Goal: Information Seeking & Learning: Stay updated

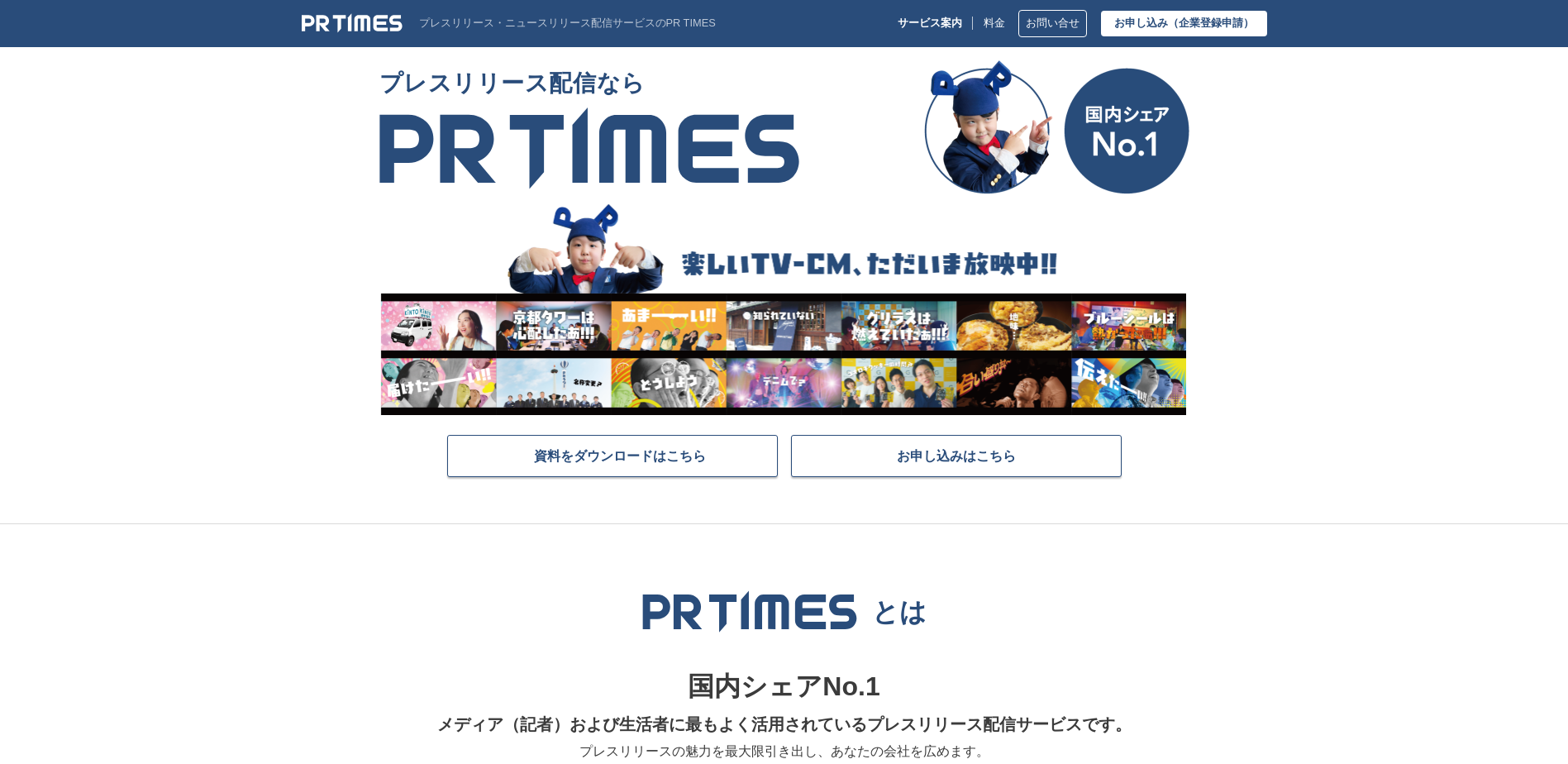
click at [1248, 121] on section "プレスリリース配信なら 資料をダウンロードはこちら お申し込みはこちら" at bounding box center [784, 293] width 1568 height 464
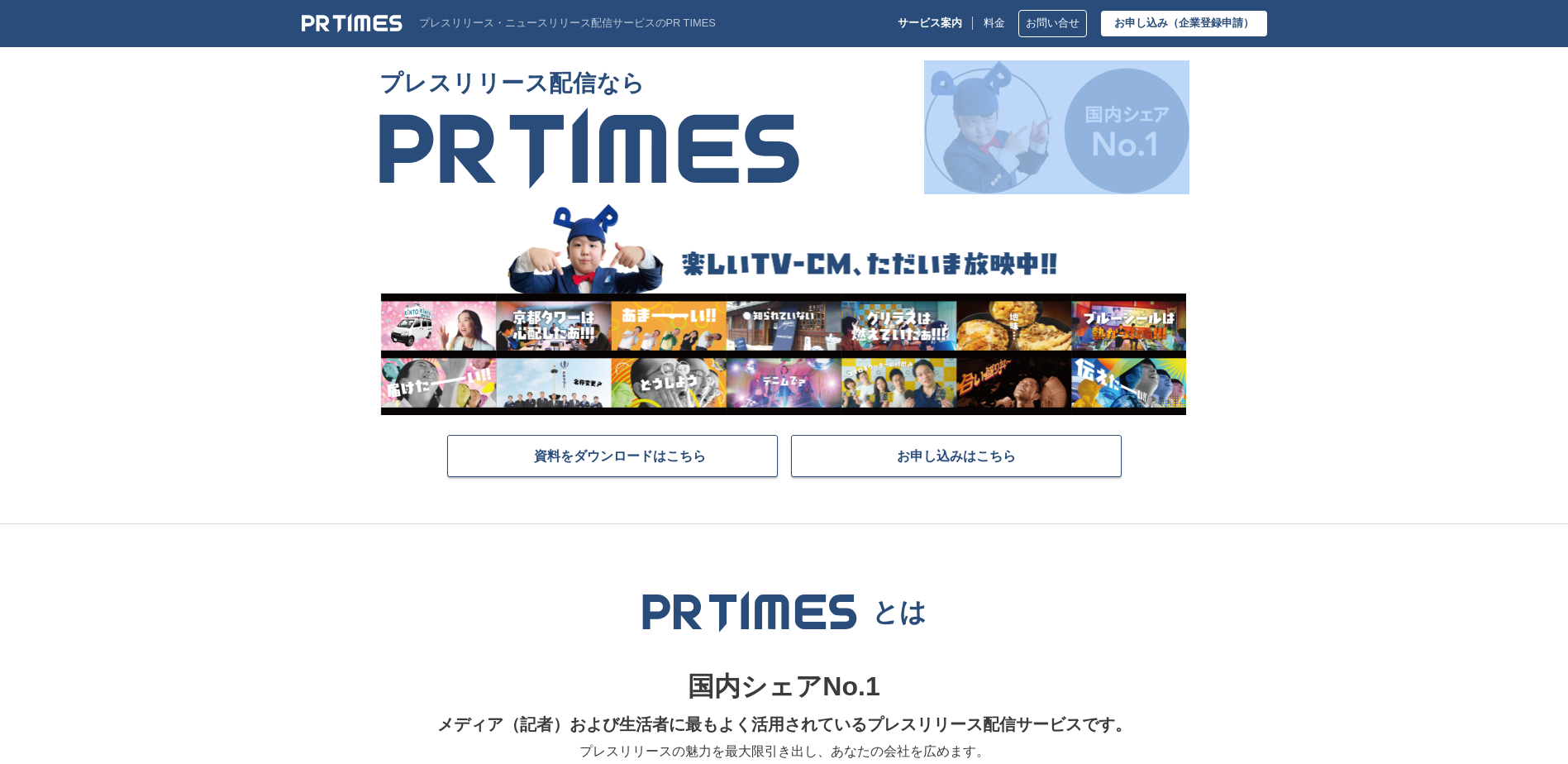
click at [1248, 121] on section "プレスリリース配信なら 資料をダウンロードはこちら お申し込みはこちら" at bounding box center [784, 293] width 1568 height 464
drag, startPoint x: 0, startPoint y: 0, endPoint x: 1248, endPoint y: 121, distance: 1253.9
click at [1248, 121] on section "プレスリリース配信なら 資料をダウンロードはこちら お申し込みはこちら" at bounding box center [784, 293] width 1568 height 464
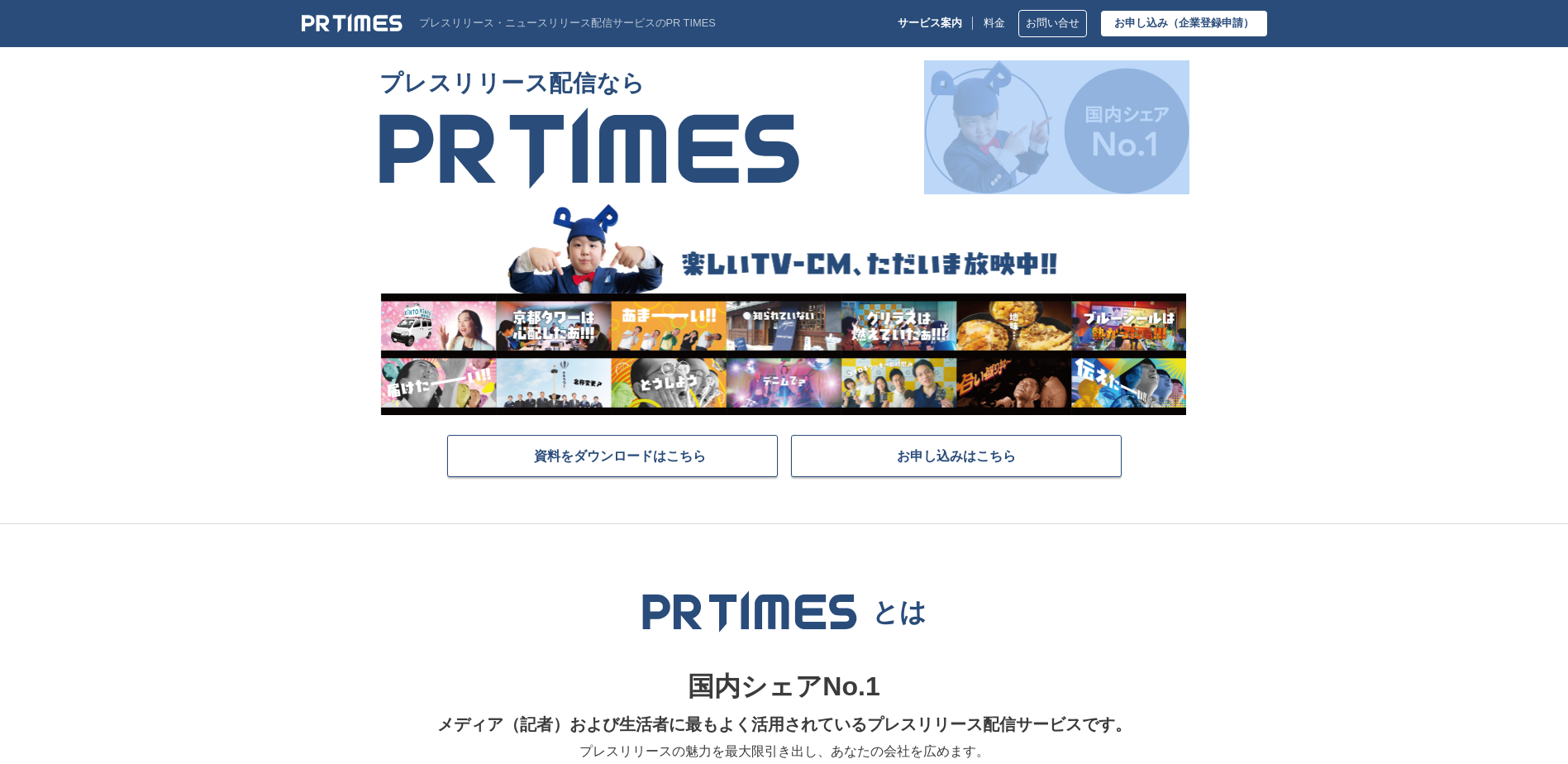
click at [1248, 121] on section "プレスリリース配信なら 資料をダウンロードはこちら お申し込みはこちら" at bounding box center [784, 293] width 1568 height 464
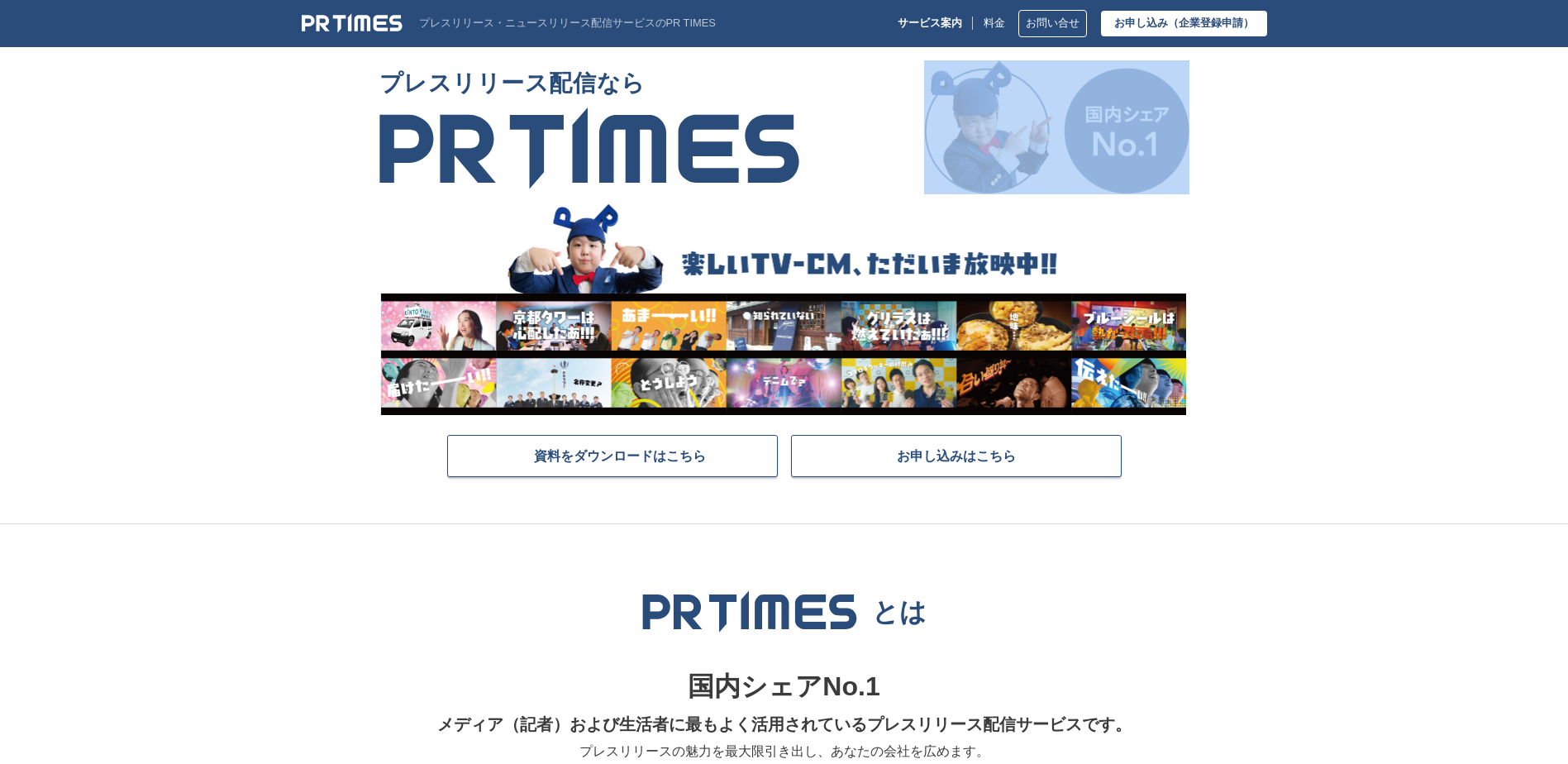
click at [1248, 121] on section "プレスリリース配信なら 資料をダウンロードはこちら お申し込みはこちら" at bounding box center [784, 293] width 1568 height 464
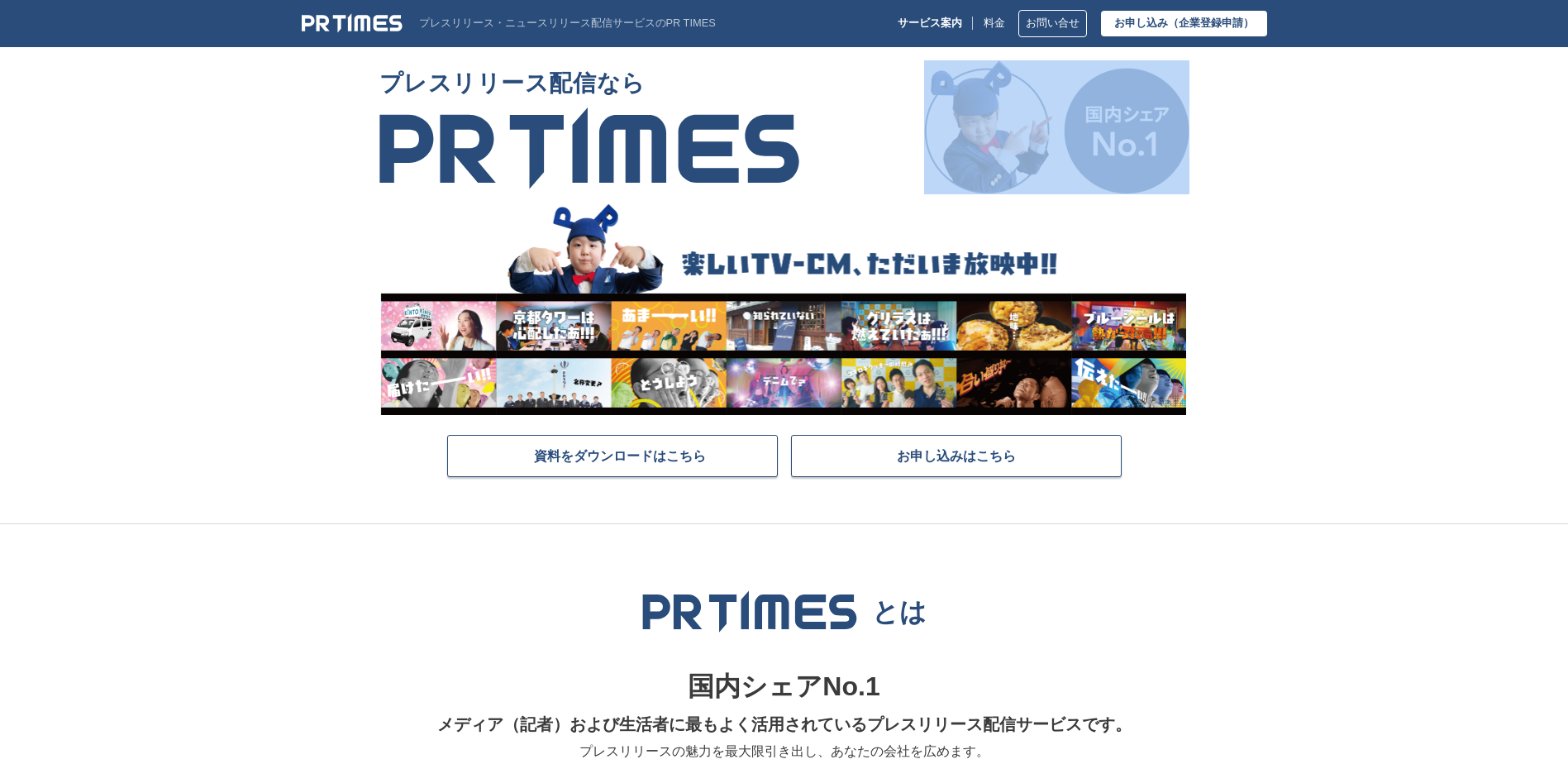
click at [1248, 121] on section "プレスリリース配信なら 資料をダウンロードはこちら お申し込みはこちら" at bounding box center [784, 293] width 1568 height 464
click at [358, 26] on img at bounding box center [352, 22] width 101 height 20
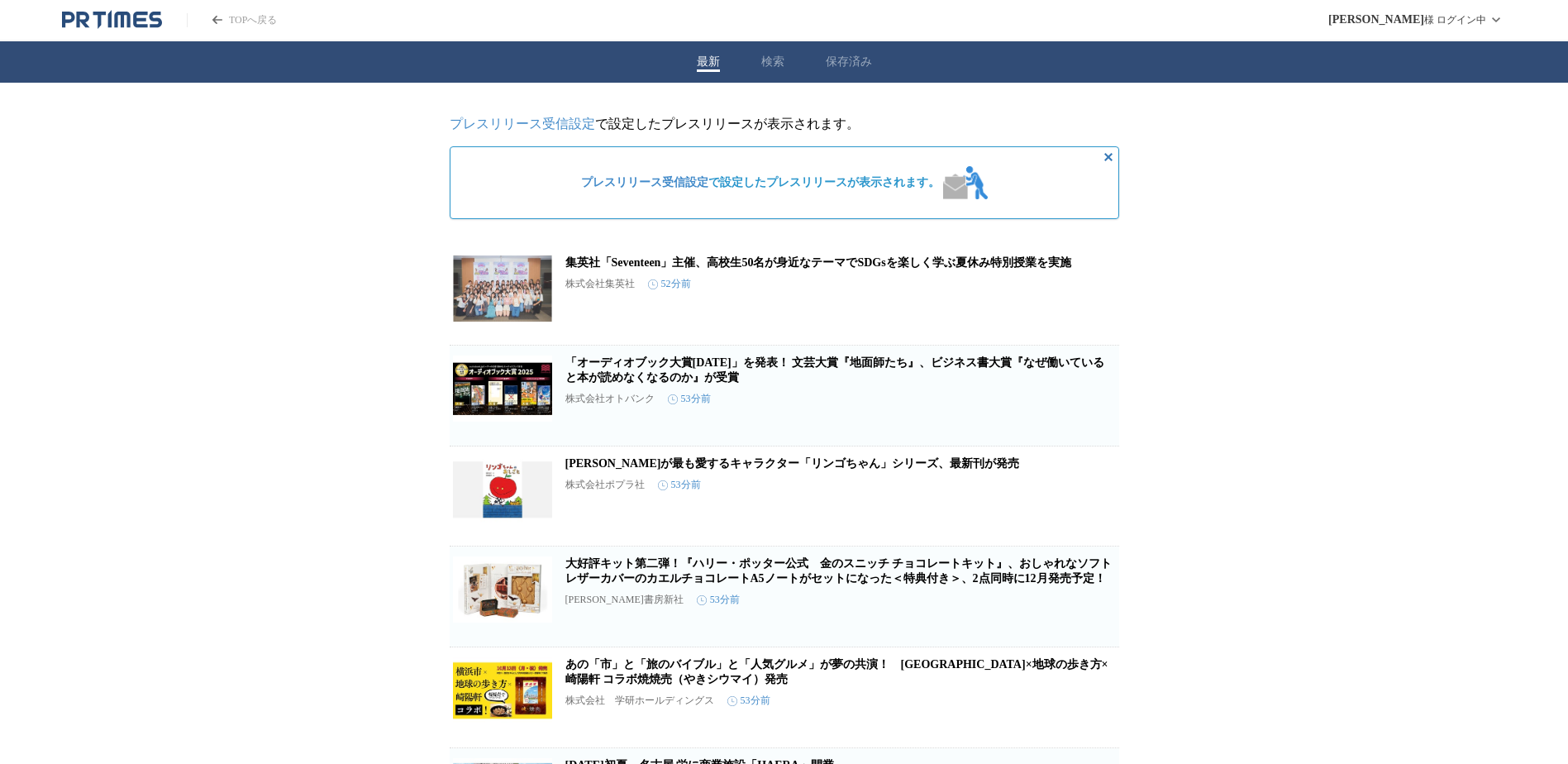
click at [716, 374] on link "「オーディオブック大賞2025」を発表！ 文芸大賞『地面師たち』、ビジネス書大賞『なぜ働いていると本が読めなくなるのか』が受賞" at bounding box center [835, 369] width 539 height 27
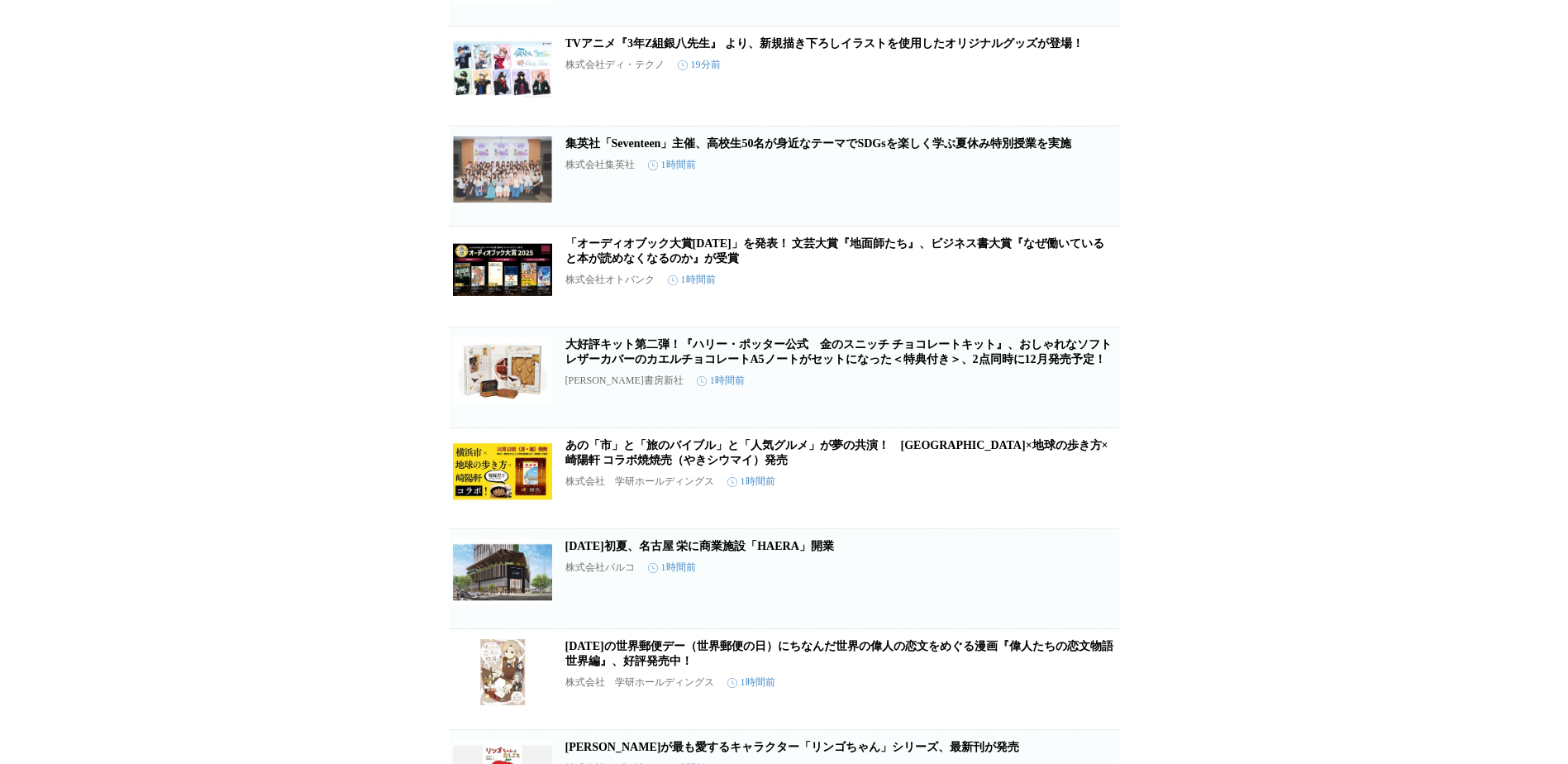
scroll to position [662, 0]
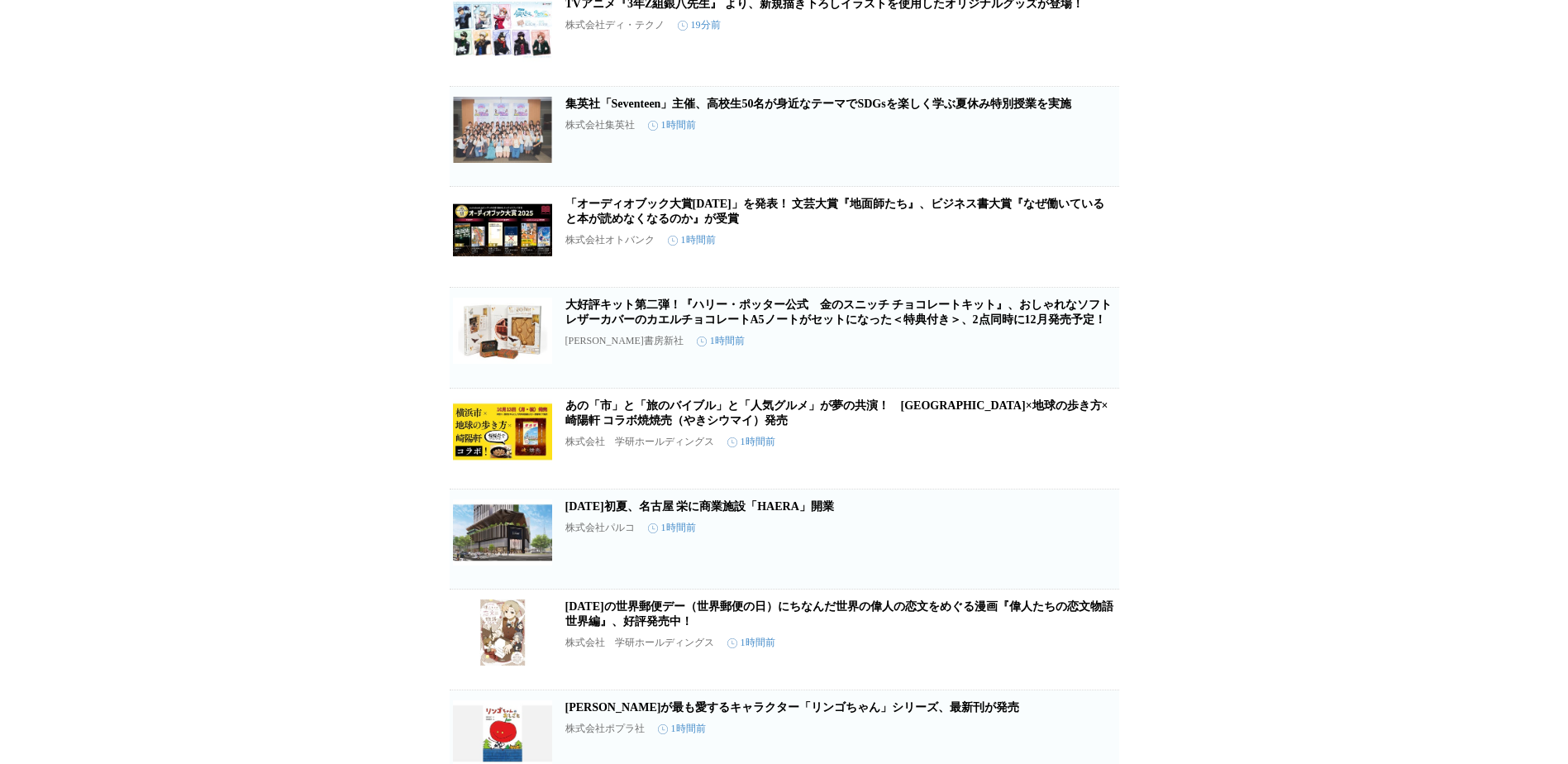
click at [817, 110] on link "集英社「Seventeen」主催、高校生50名が身近なテーマでSDGsを楽しく学ぶ夏休み特別授業を実施" at bounding box center [818, 103] width 506 height 12
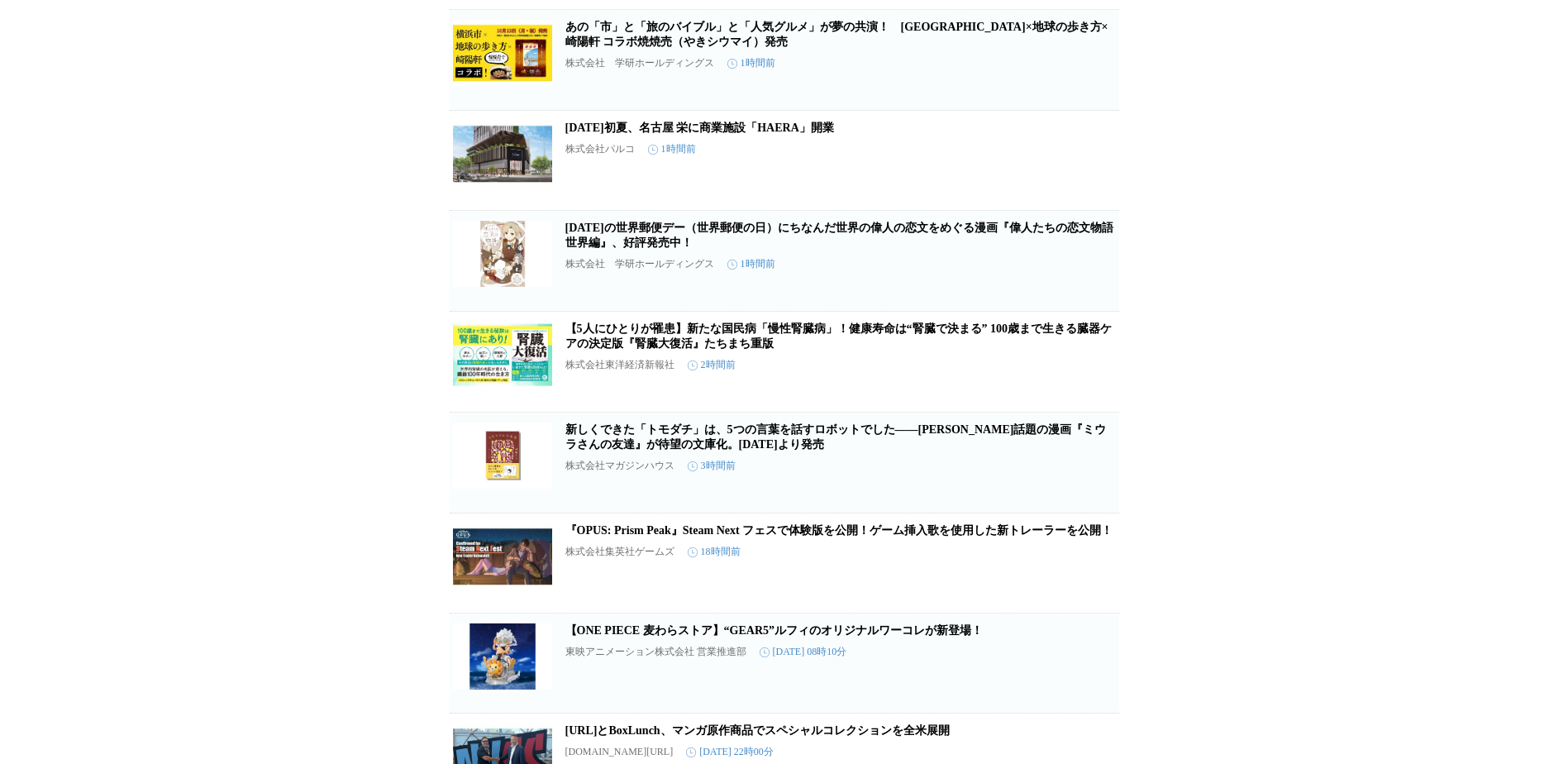
scroll to position [1222, 0]
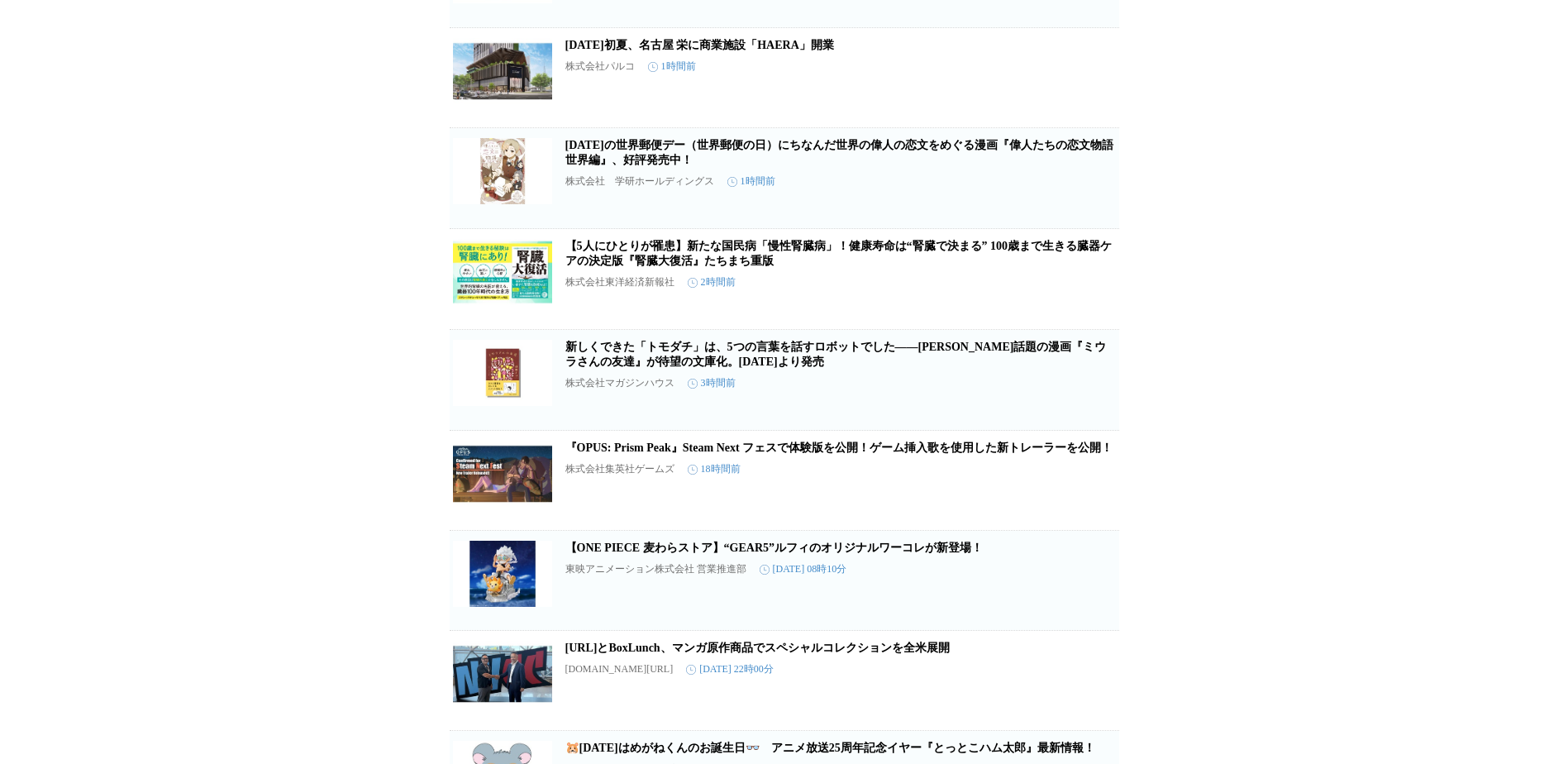
click at [770, 51] on link "2026年初夏、名古屋 栄に商業施設「HAERA」開業" at bounding box center [700, 45] width 268 height 12
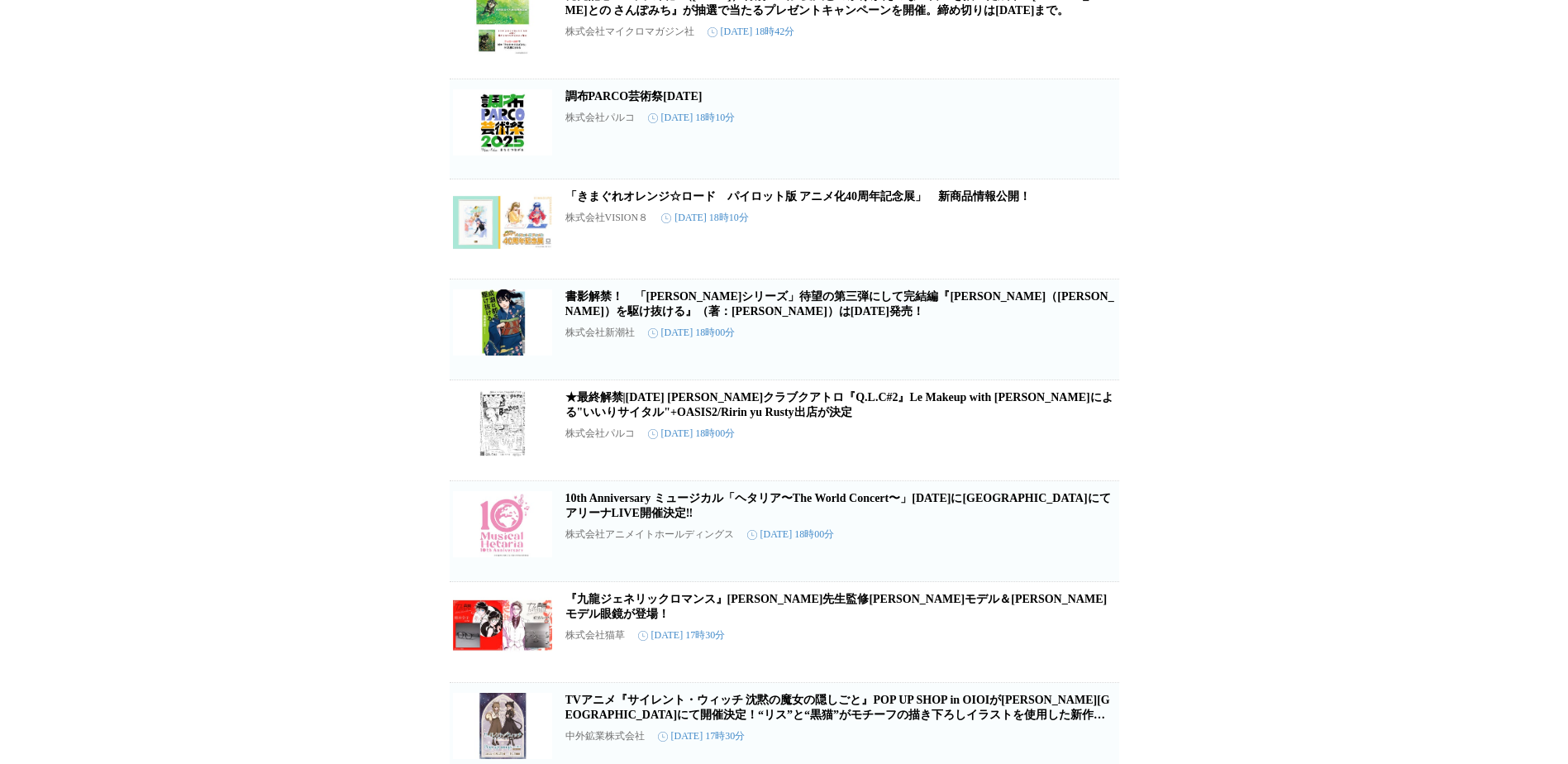
scroll to position [2285, 0]
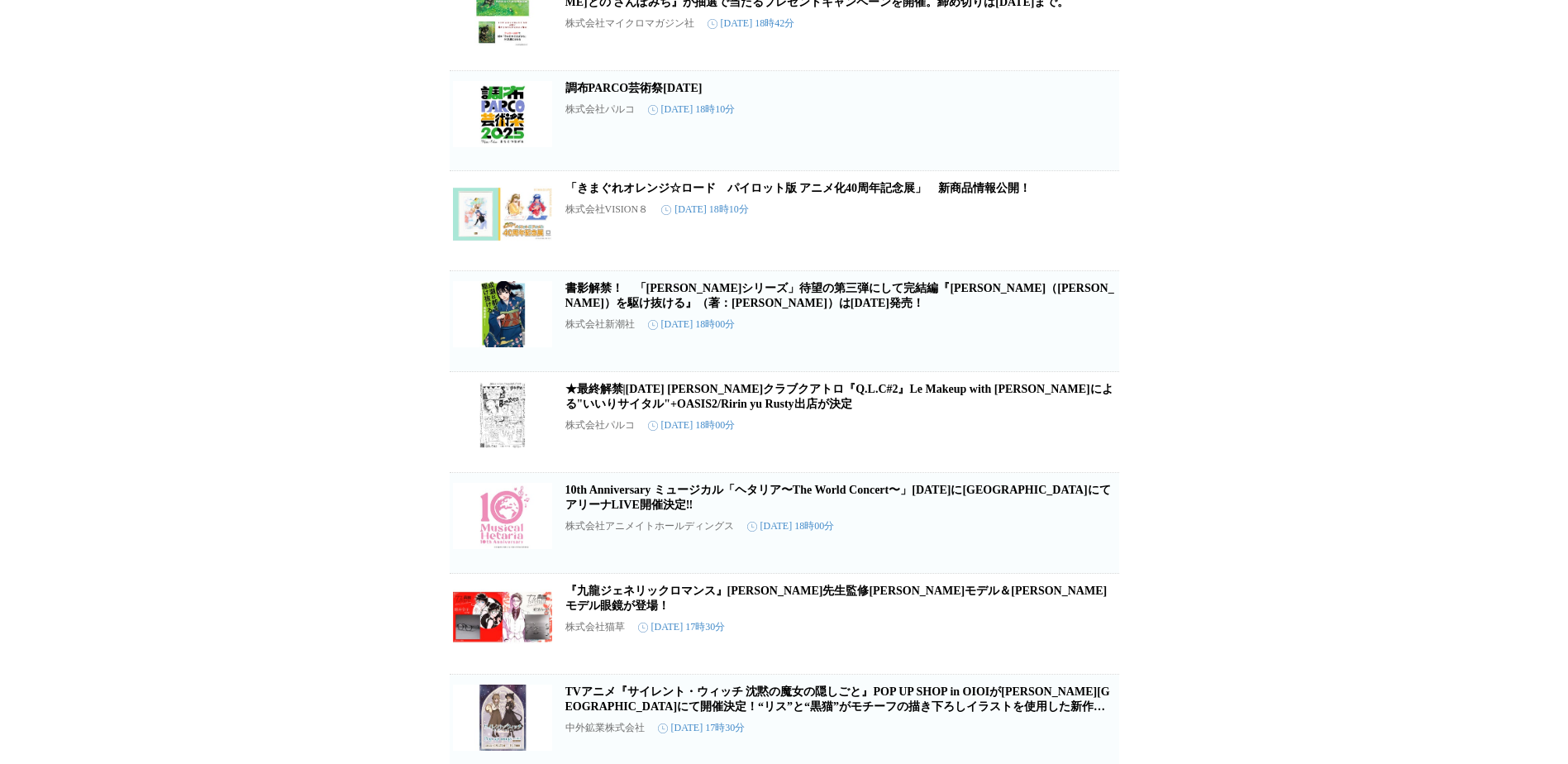
click at [590, 94] on link "調布PARCO芸術祭２０２５" at bounding box center [634, 88] width 137 height 12
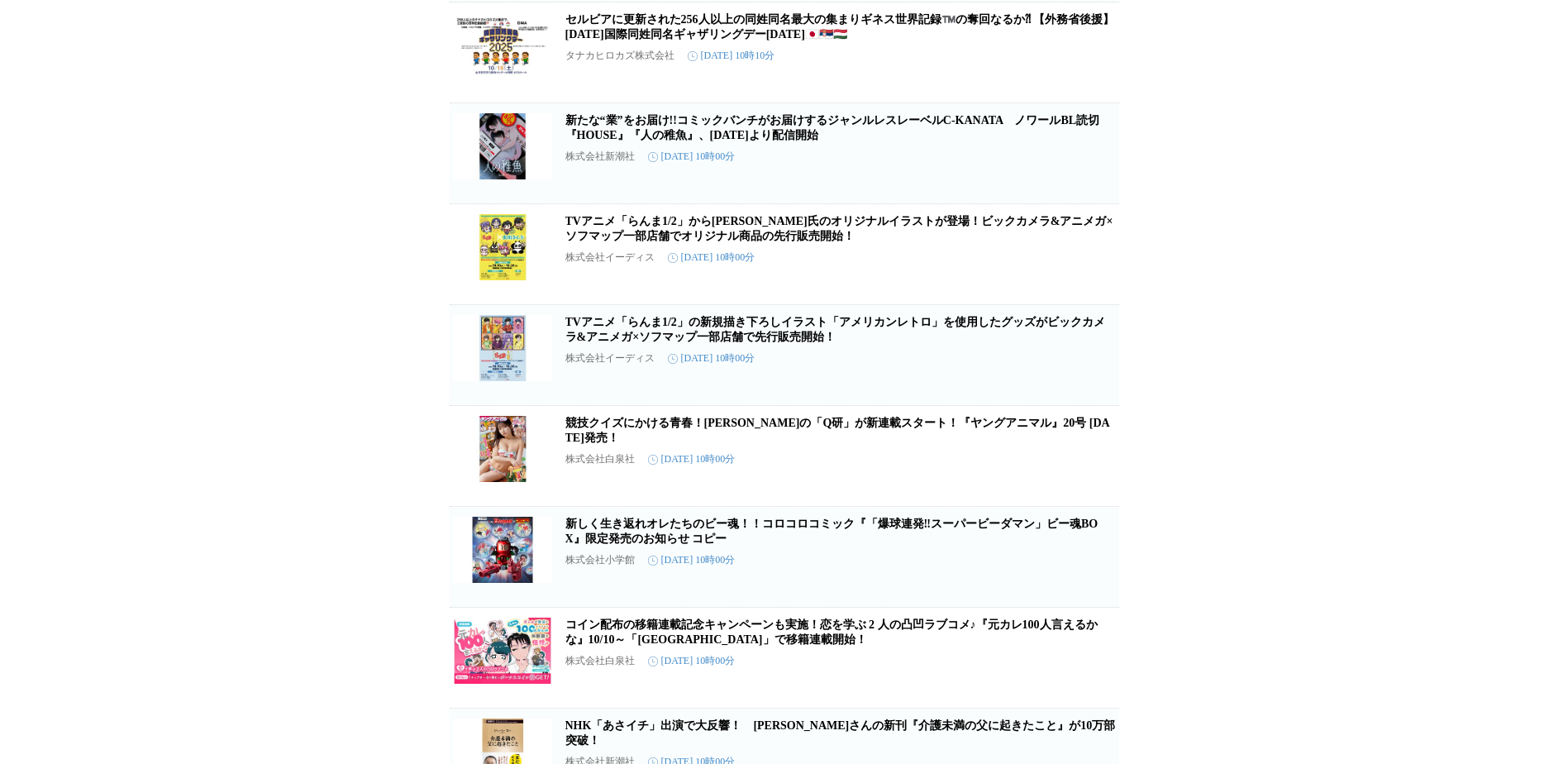
scroll to position [7449, 0]
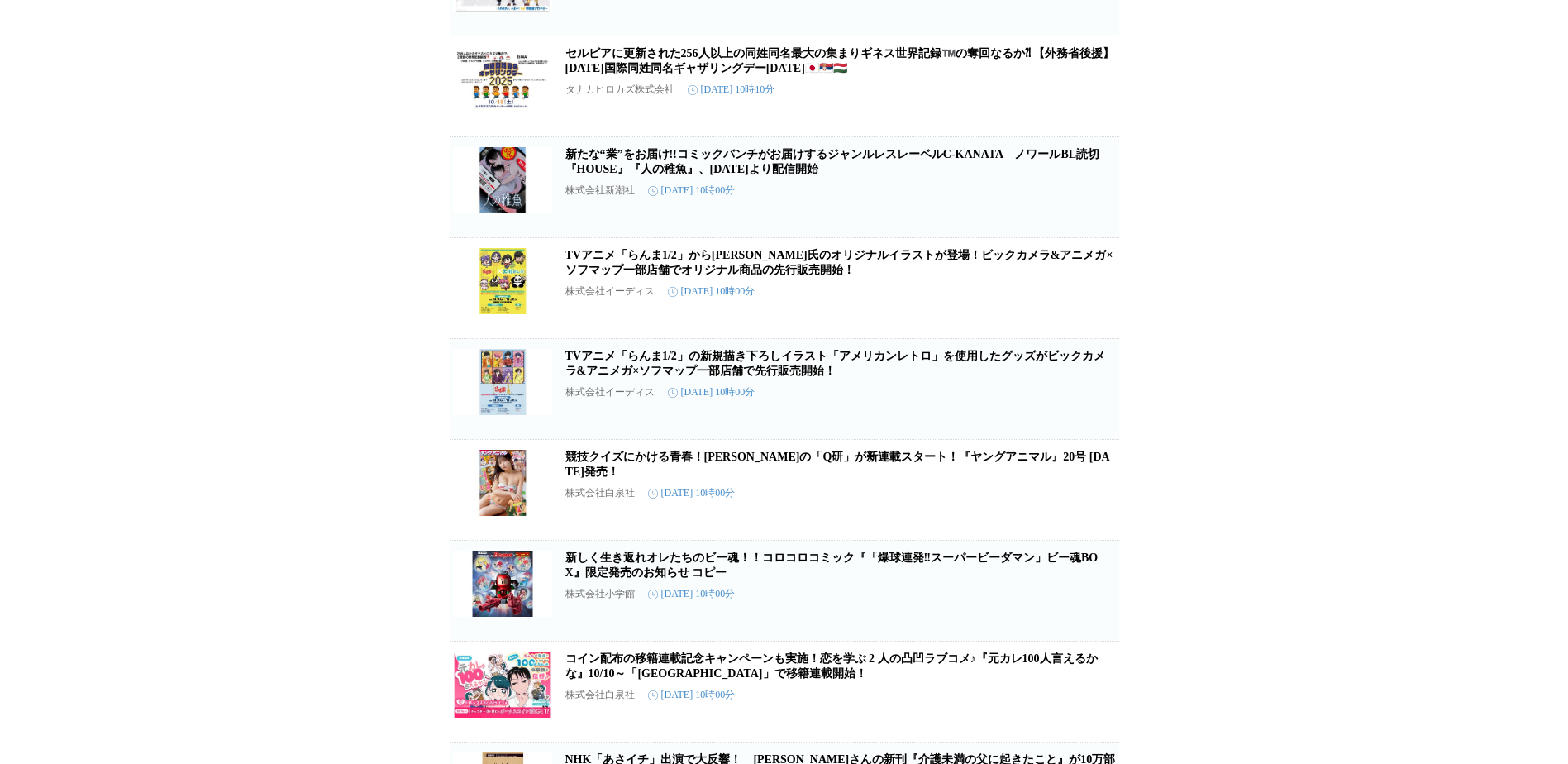
click at [607, 97] on p "タナカヒロカズ株式会社" at bounding box center [620, 89] width 109 height 14
click at [607, 97] on p "タナカヒロカズ株式会社" at bounding box center [620, 89] width 109 height 14
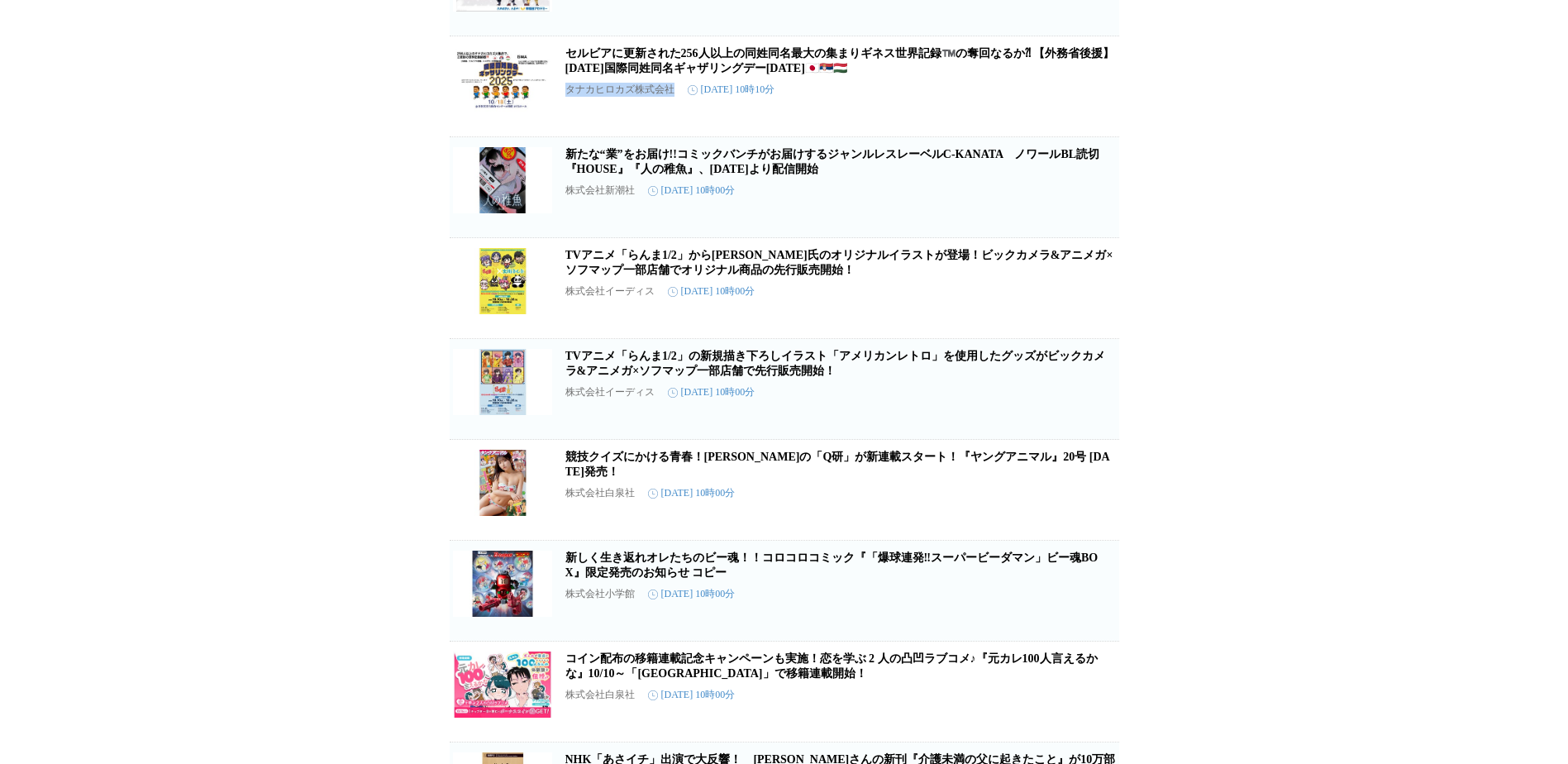
click at [607, 97] on p "タナカヒロカズ株式会社" at bounding box center [620, 89] width 109 height 14
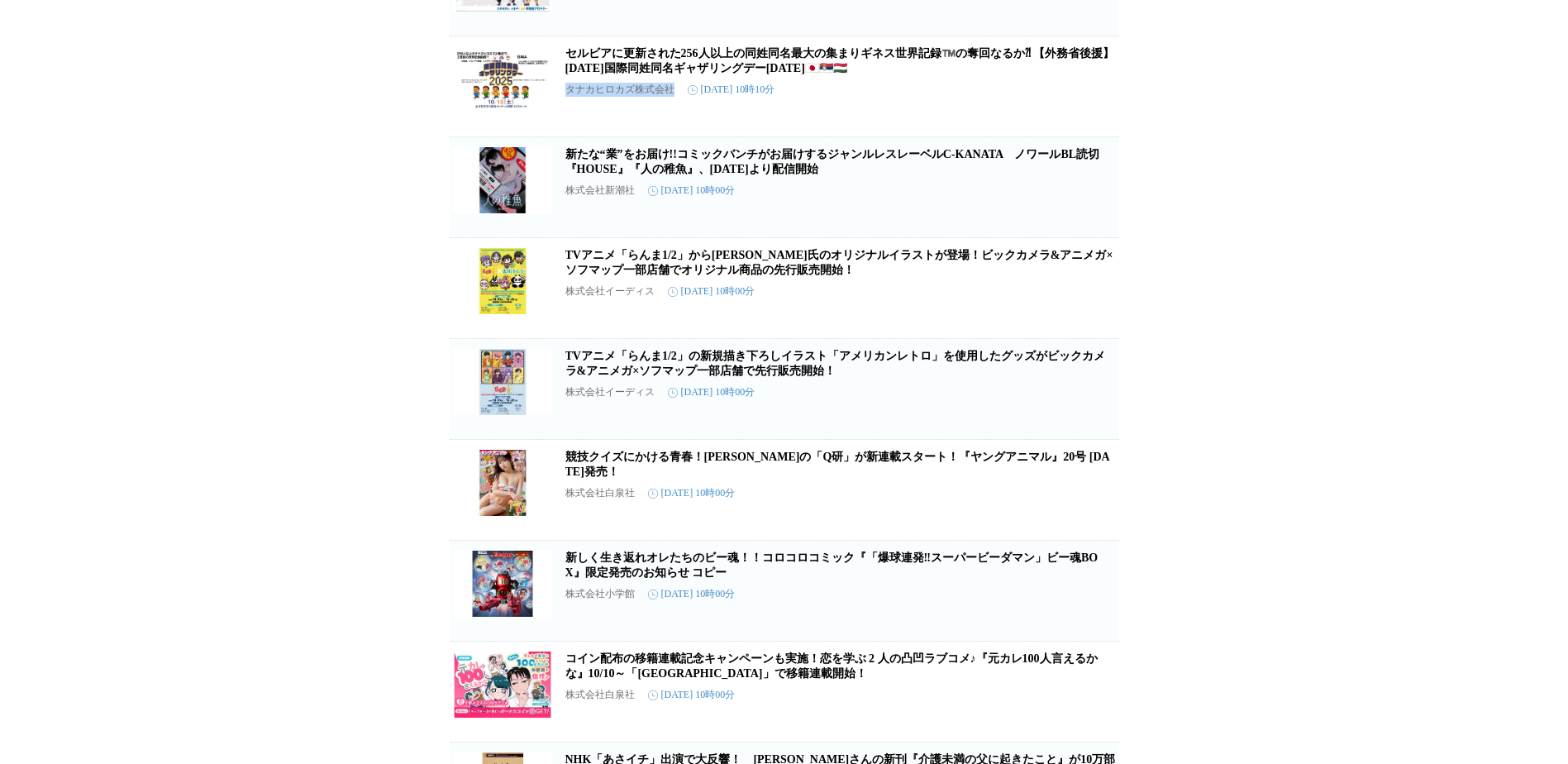
click at [607, 97] on p "タナカヒロカズ株式会社" at bounding box center [620, 89] width 109 height 14
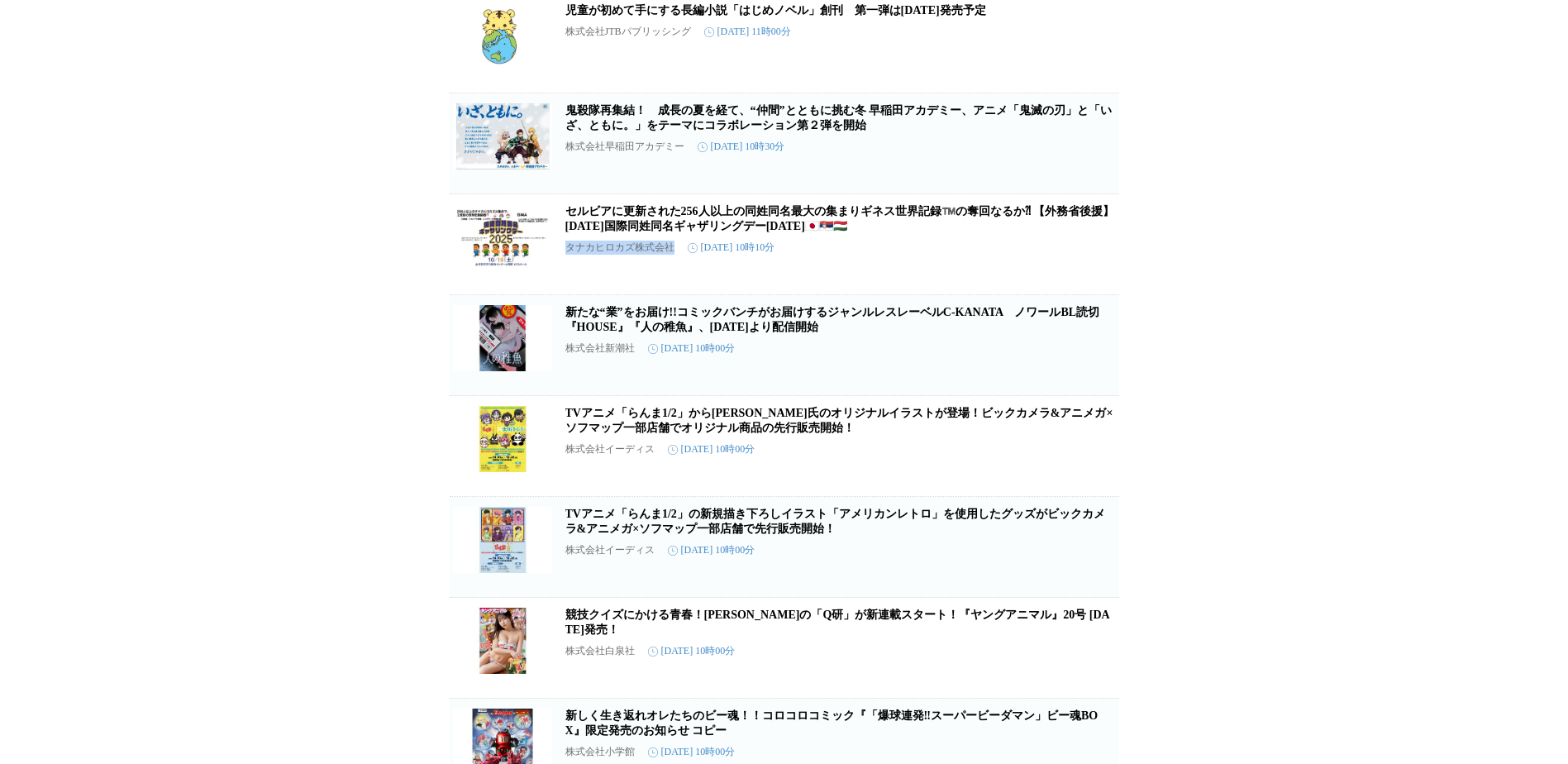
scroll to position [7284, 0]
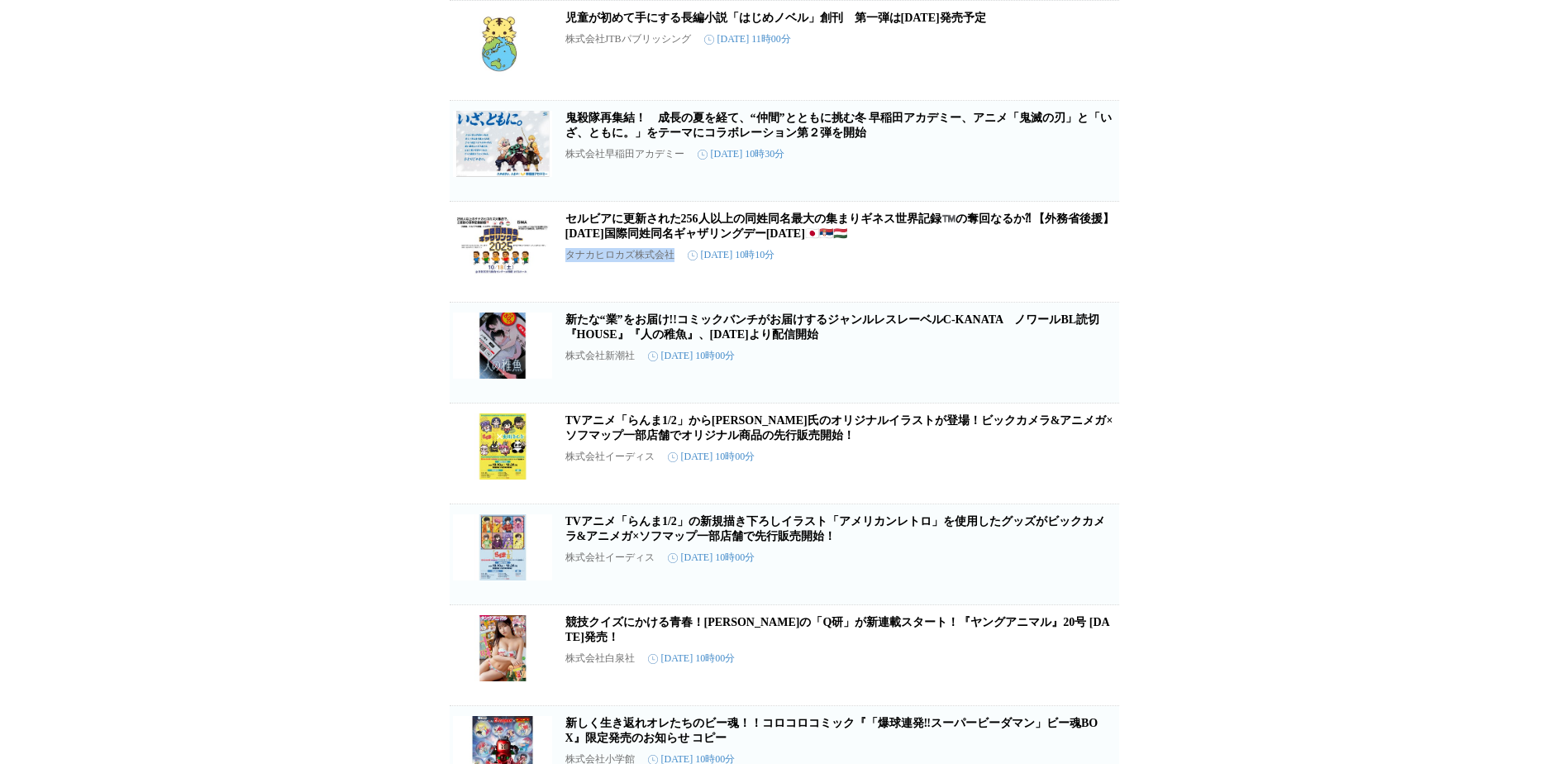
click at [730, 24] on link "児童が初めて手にする長編小説「はじめノベル」創刊　第一弾は2025年11月17日（月）発売予定" at bounding box center [776, 17] width 421 height 12
